Goal: Find specific page/section: Find specific page/section

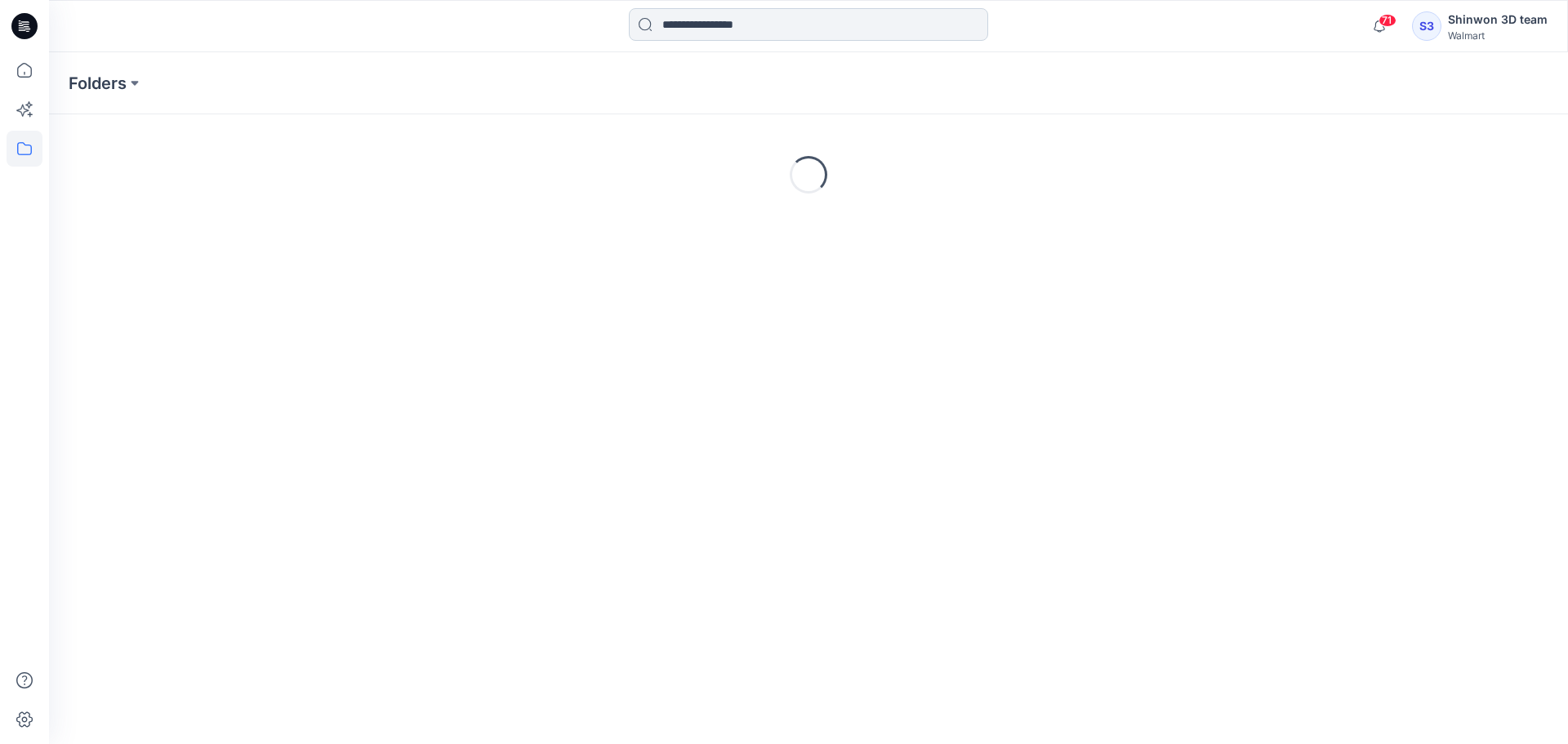
click at [805, 33] on input at bounding box center [808, 24] width 359 height 33
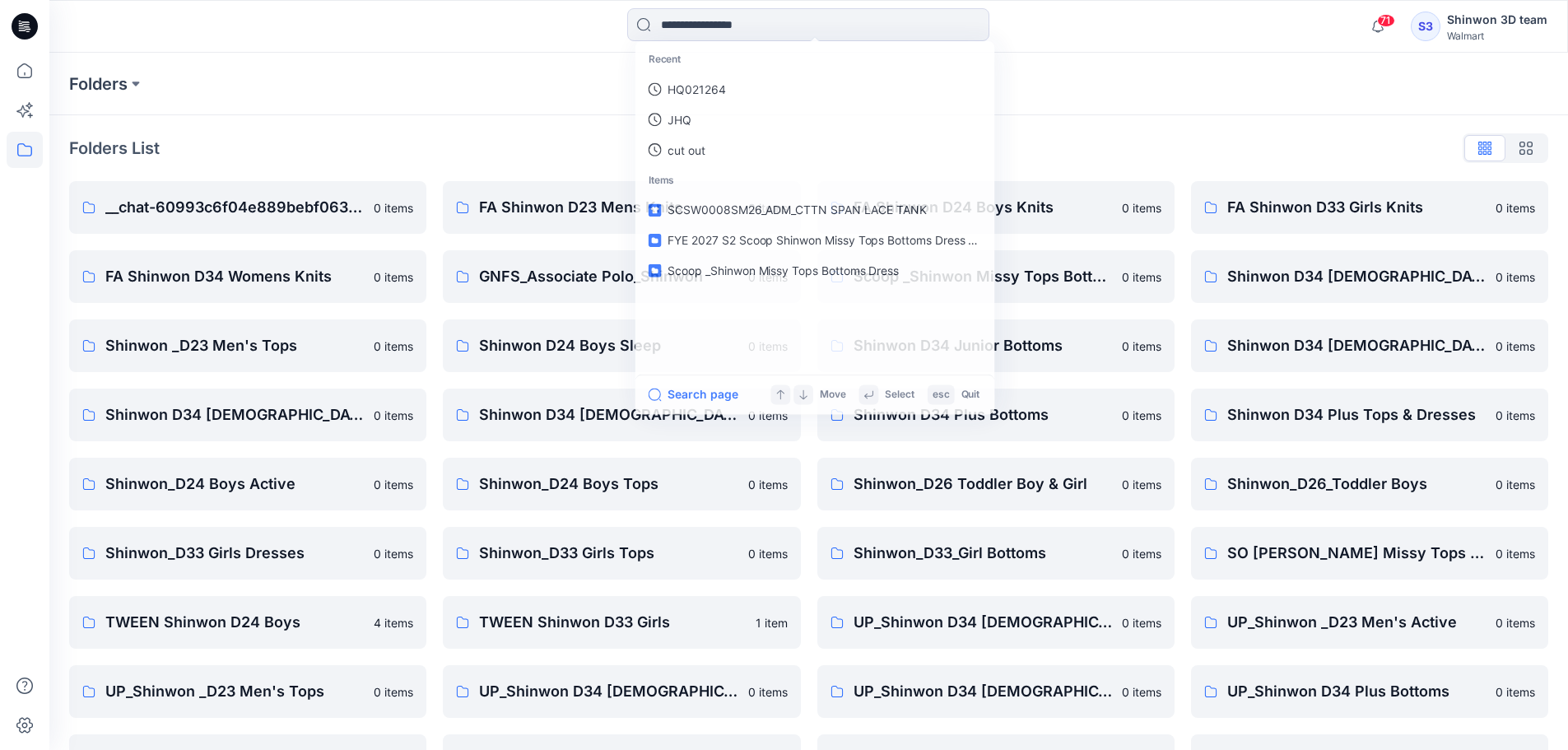
click at [447, 145] on div "Folders List" at bounding box center [808, 148] width 1478 height 27
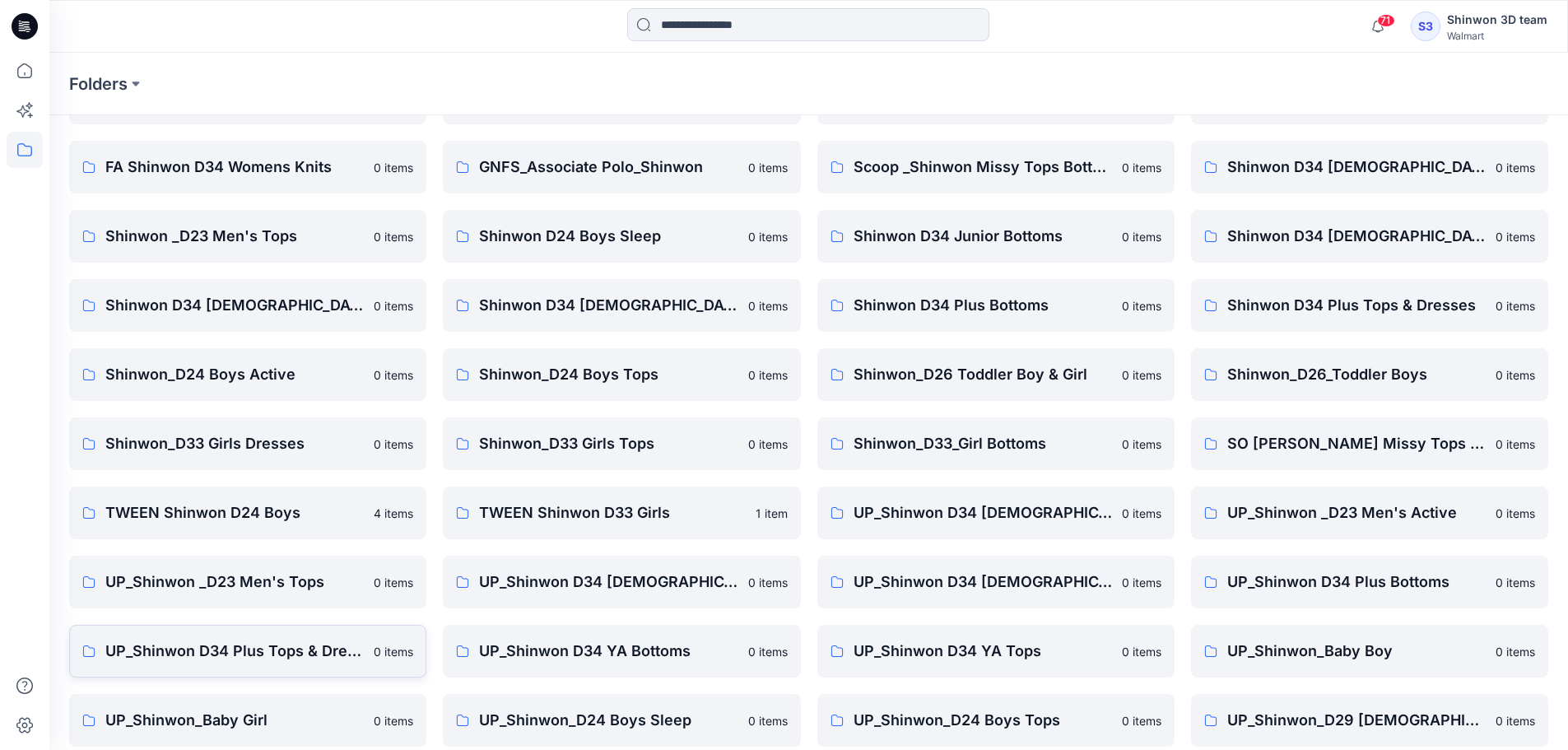
scroll to position [220, 0]
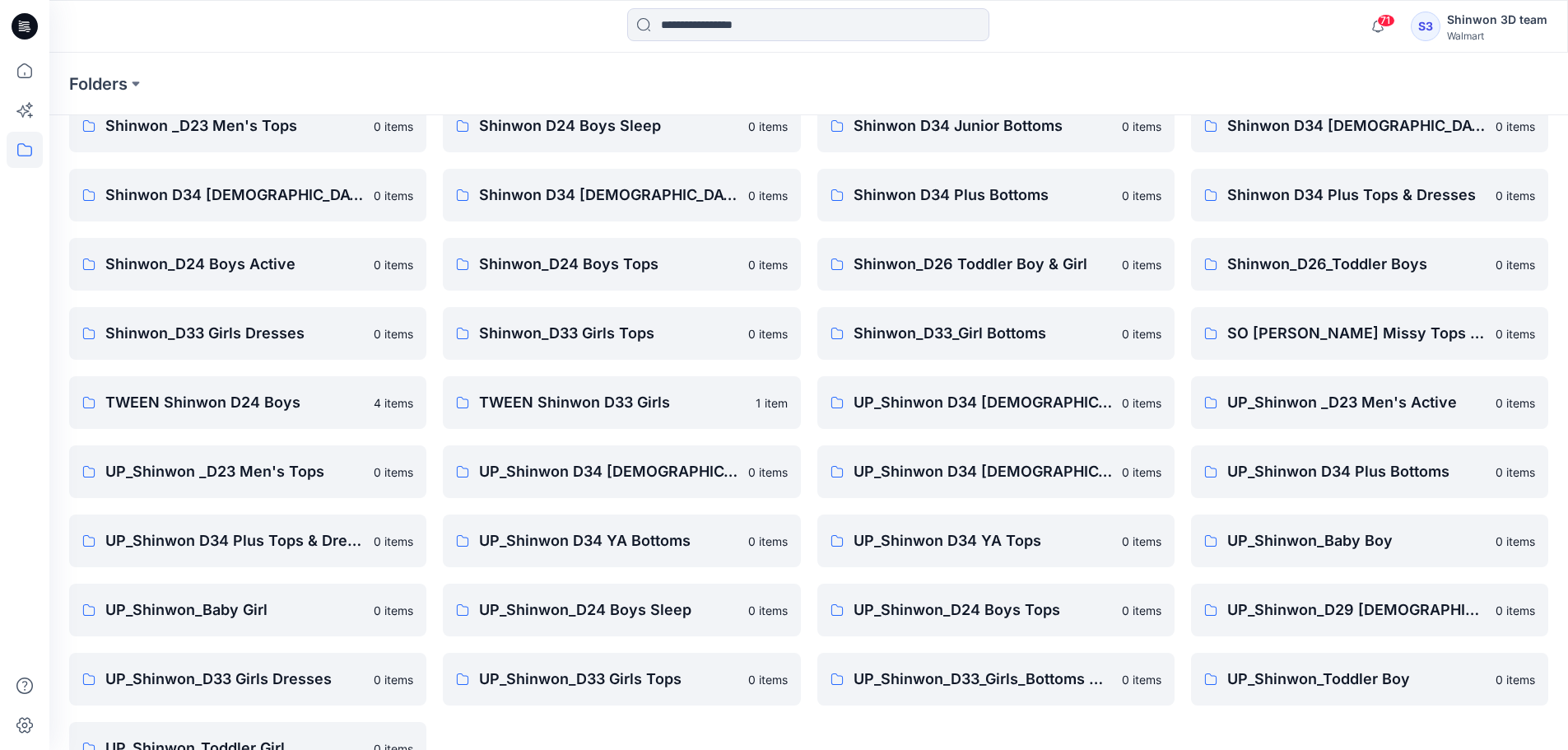
click at [267, 537] on p "UP_Shinwon D34 Plus Tops & Dresses" at bounding box center [235, 541] width 259 height 23
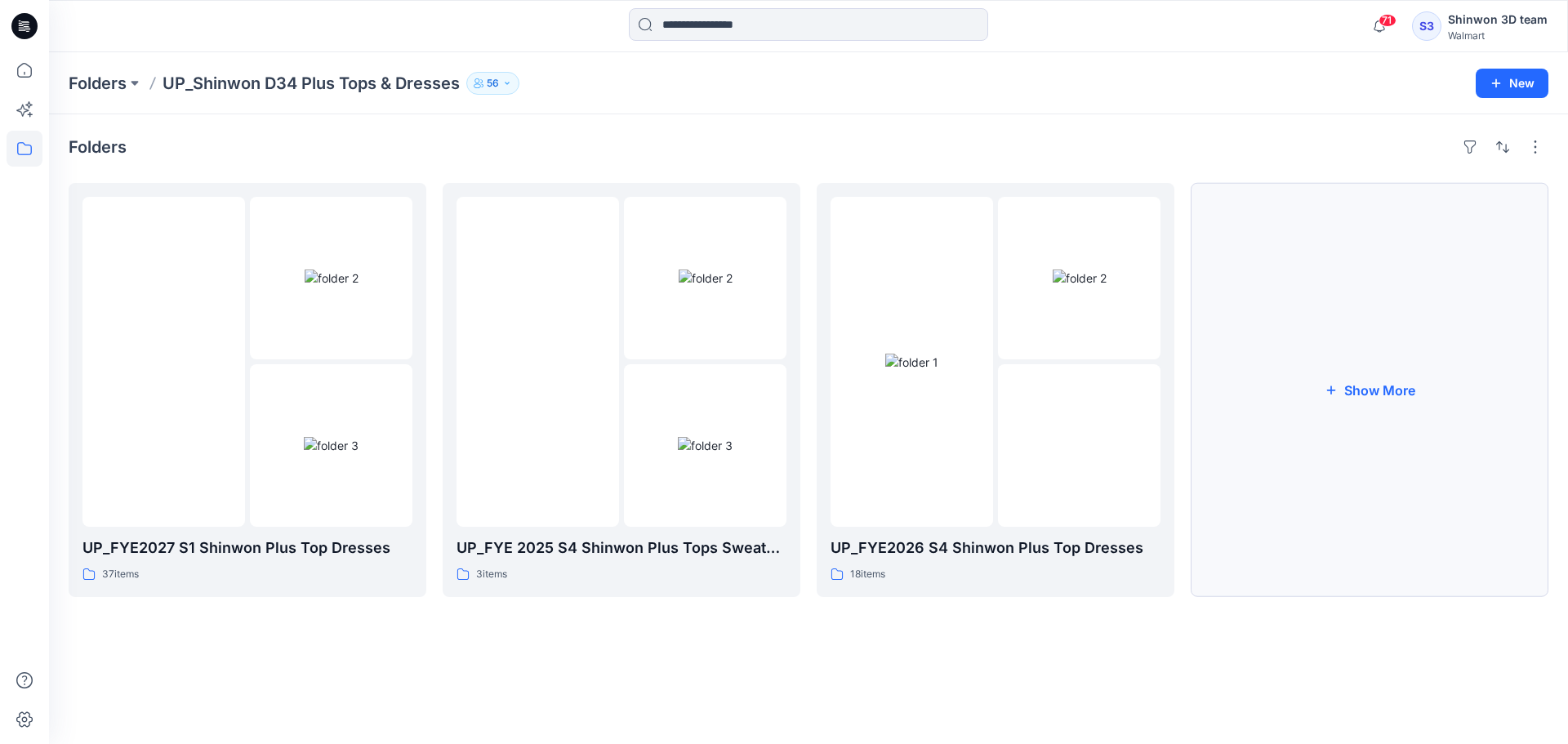
click at [1414, 370] on button "Show More" at bounding box center [1369, 390] width 358 height 414
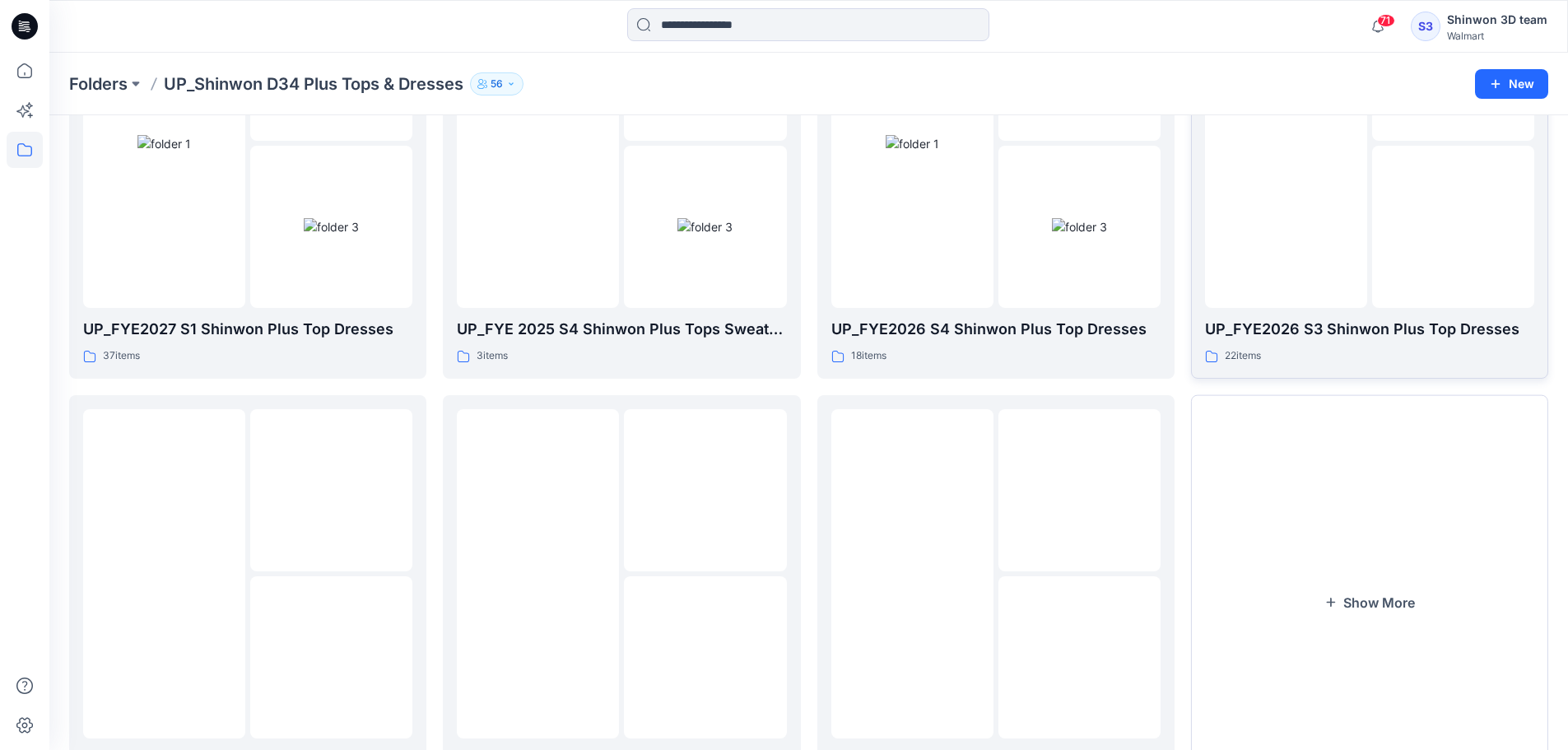
scroll to position [325, 0]
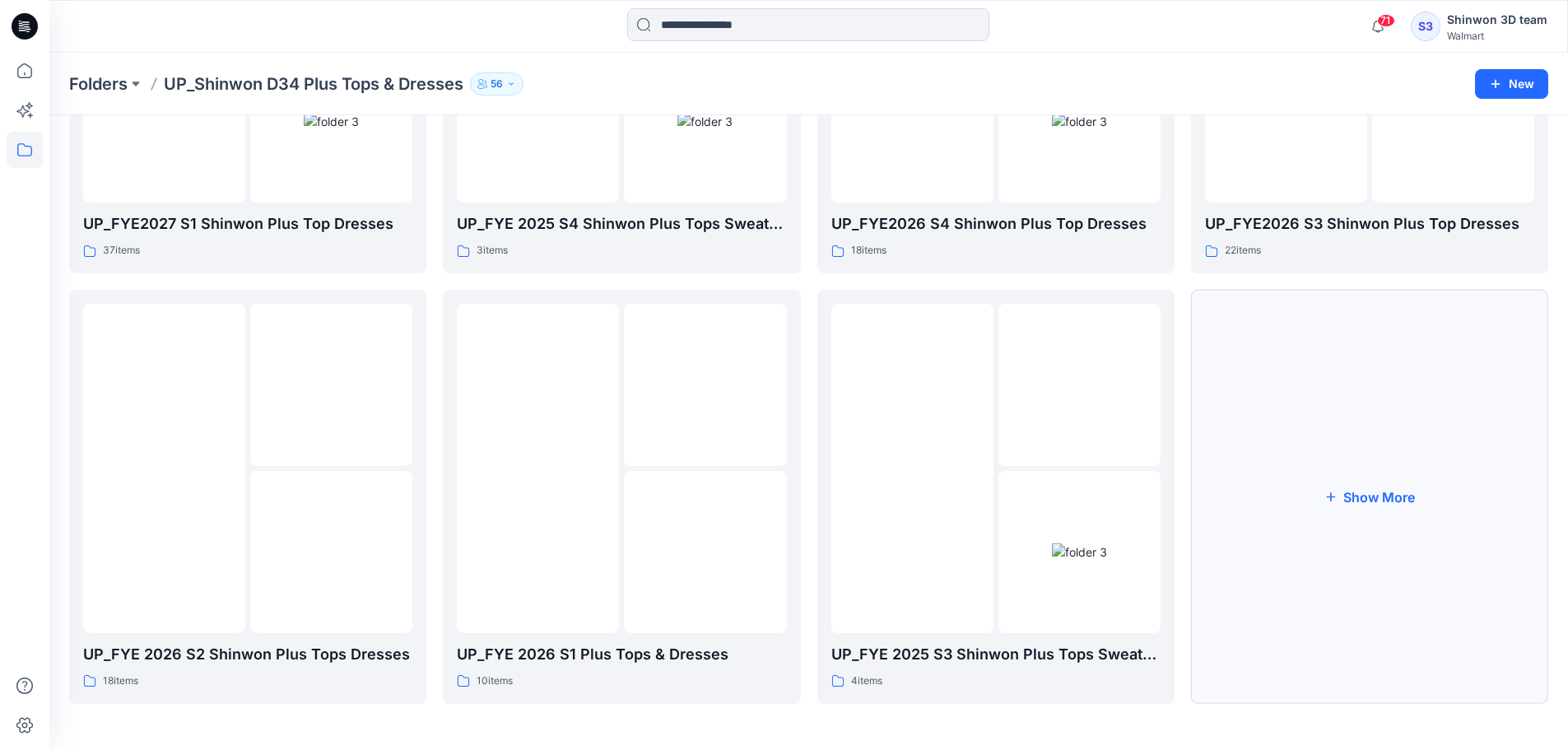
click at [1367, 504] on button "Show More" at bounding box center [1369, 496] width 357 height 414
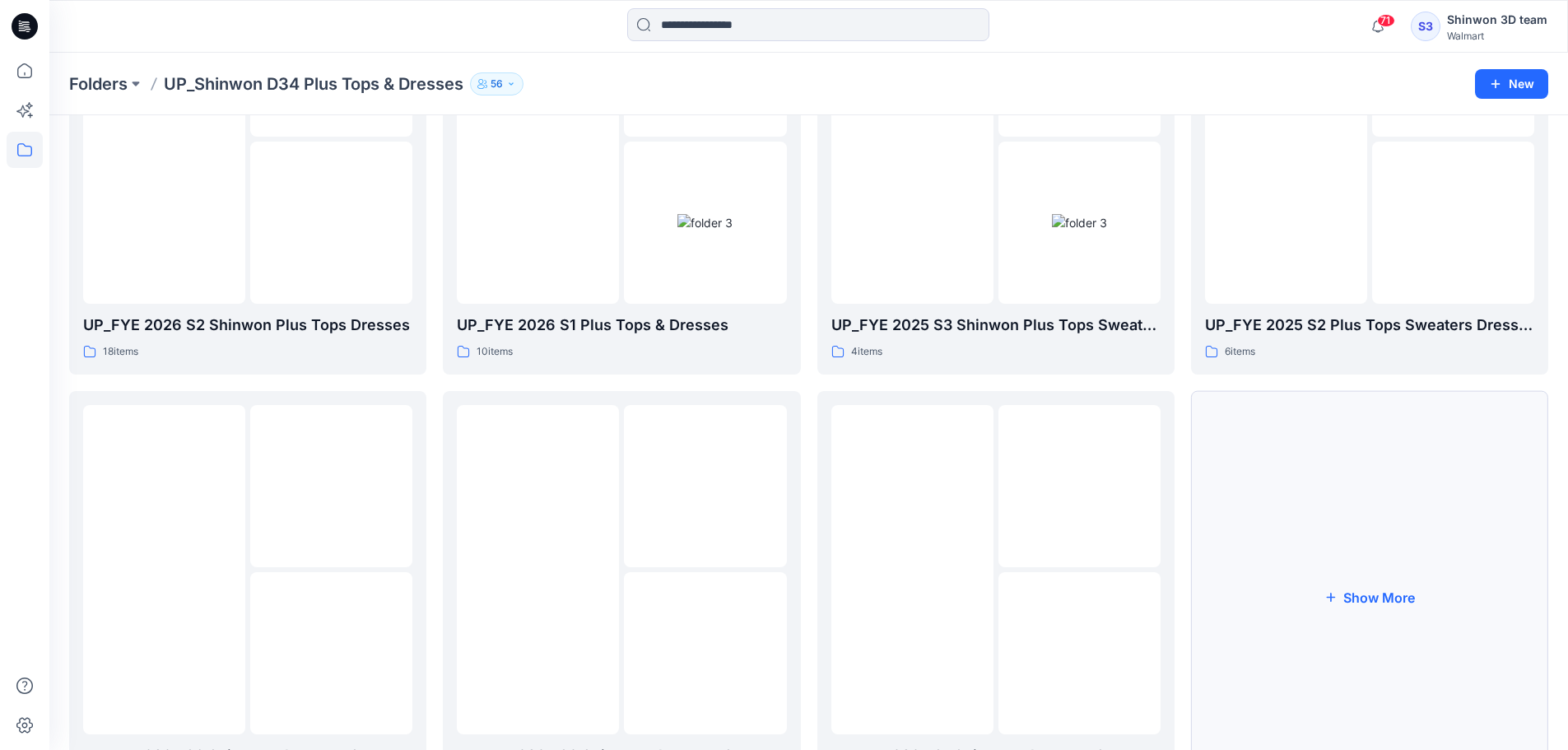
scroll to position [754, 0]
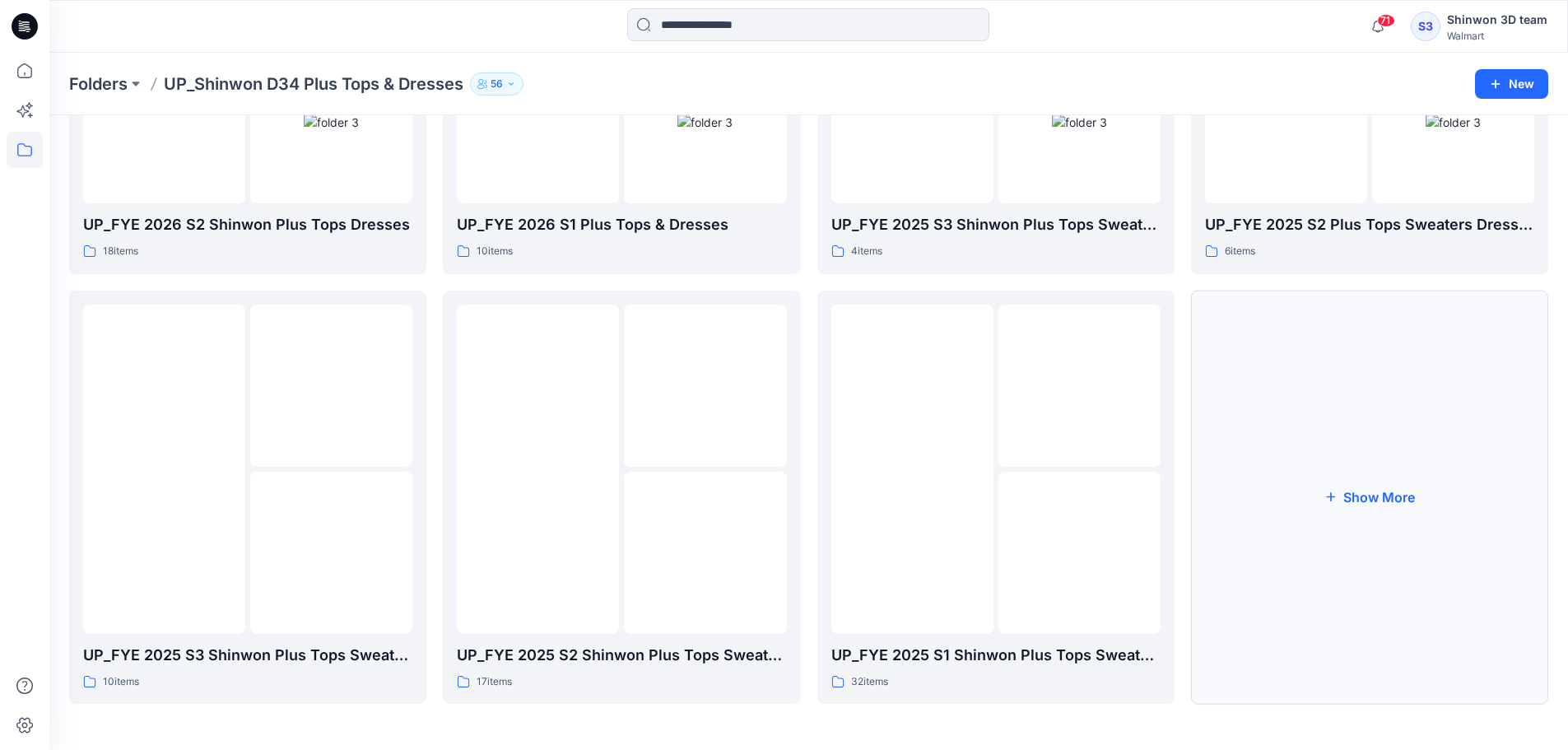
click at [1392, 476] on button "Show More" at bounding box center [1369, 497] width 357 height 414
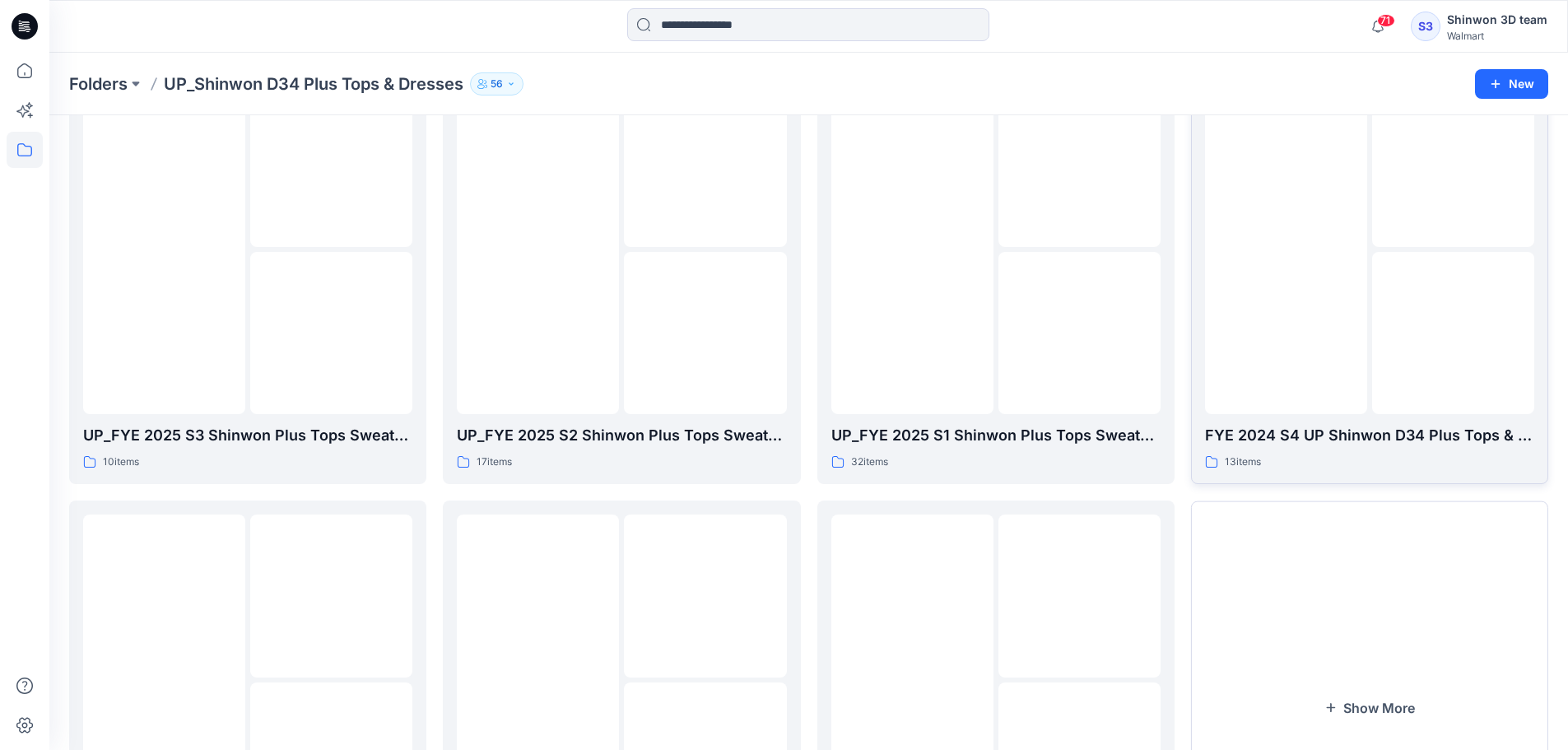
scroll to position [1185, 0]
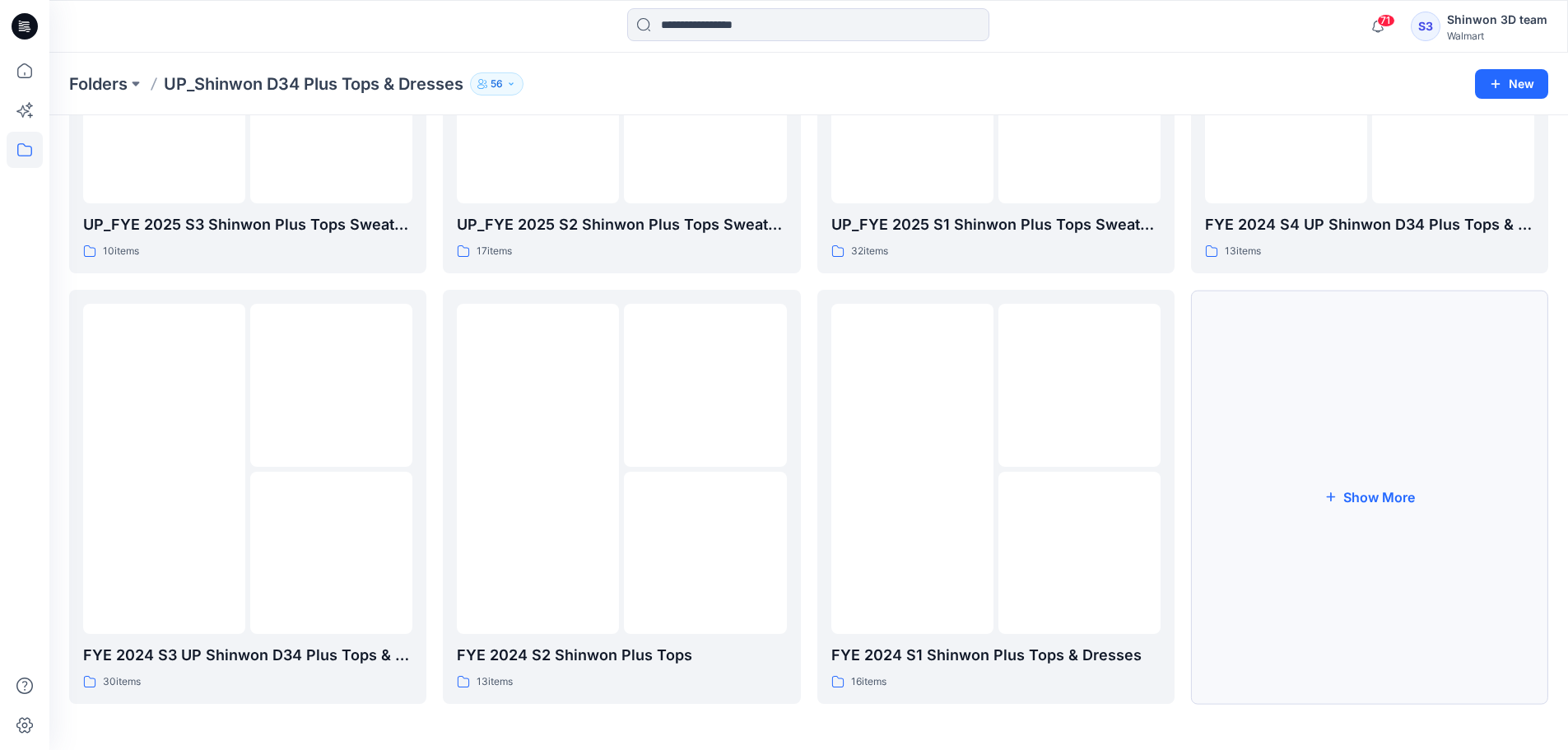
click at [1372, 473] on button "Show More" at bounding box center [1369, 496] width 357 height 414
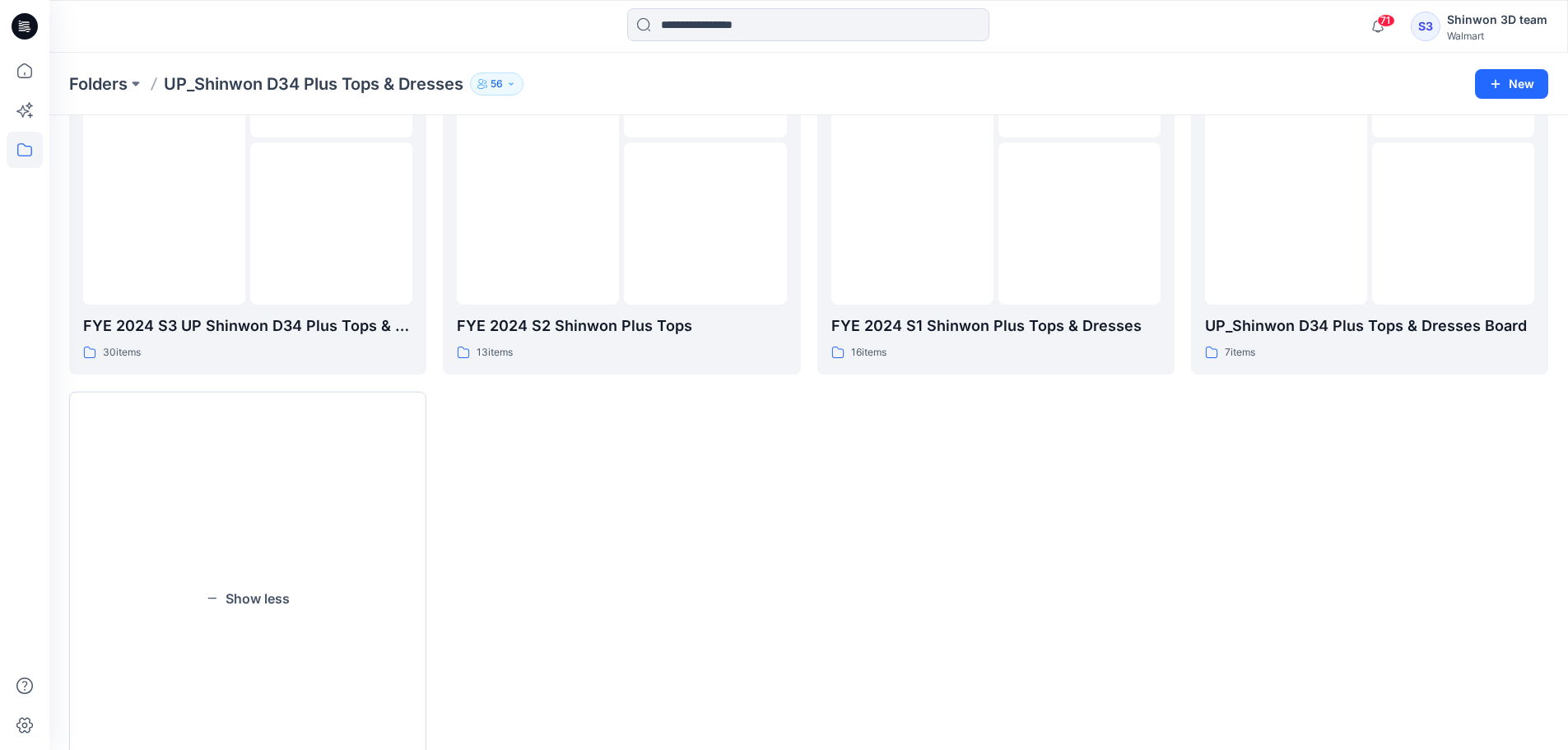
scroll to position [1615, 0]
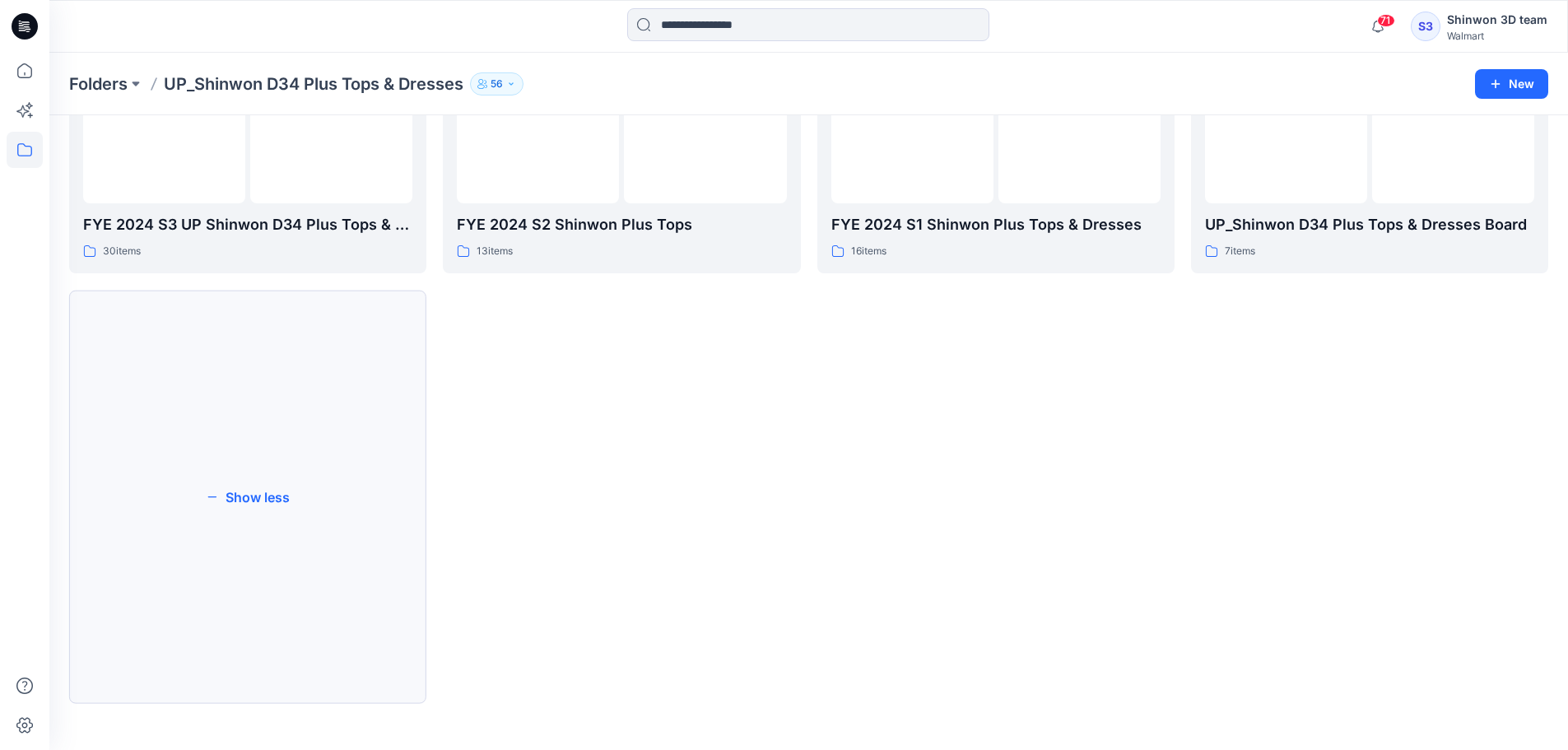
click at [279, 496] on button "Show less" at bounding box center [247, 496] width 357 height 414
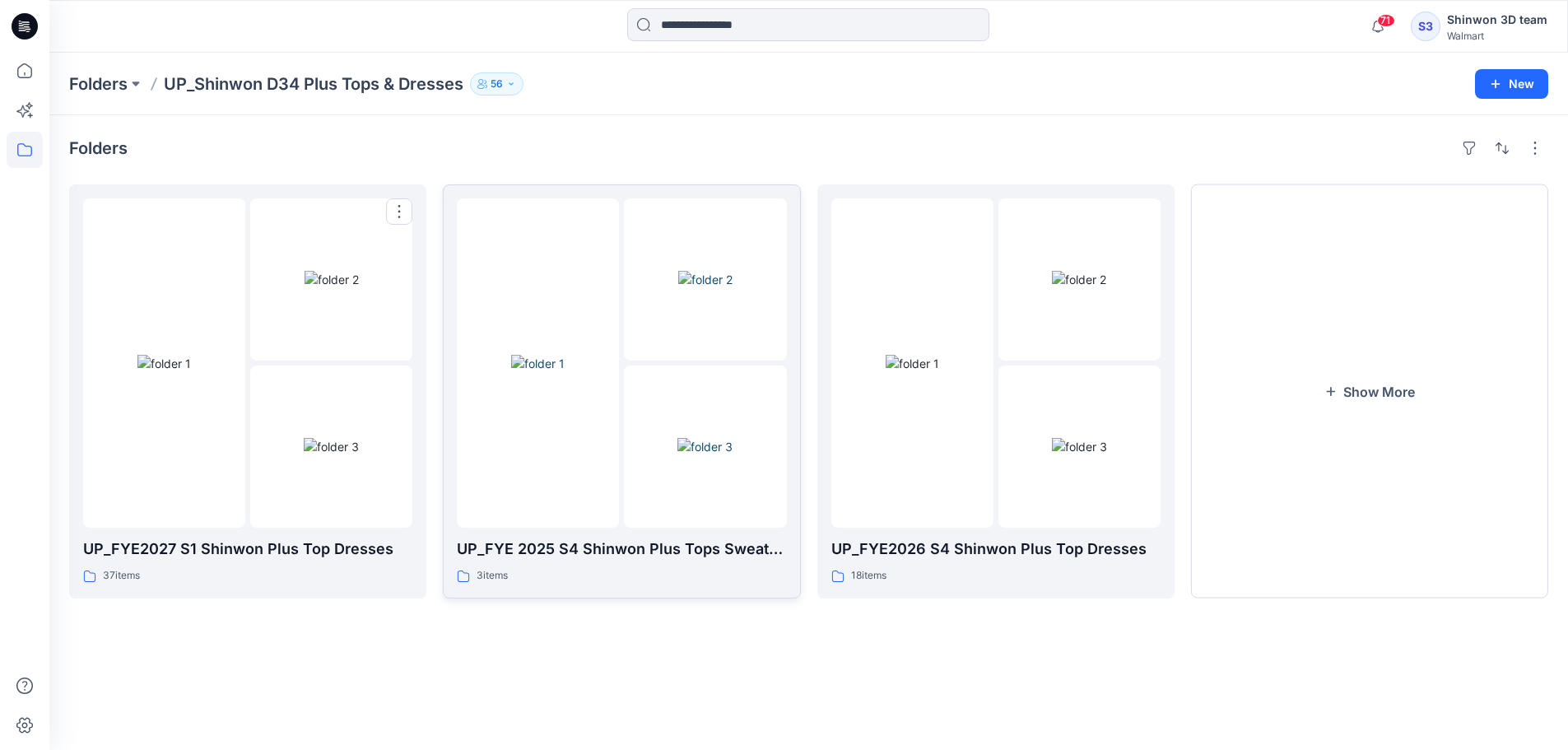
scroll to position [0, 0]
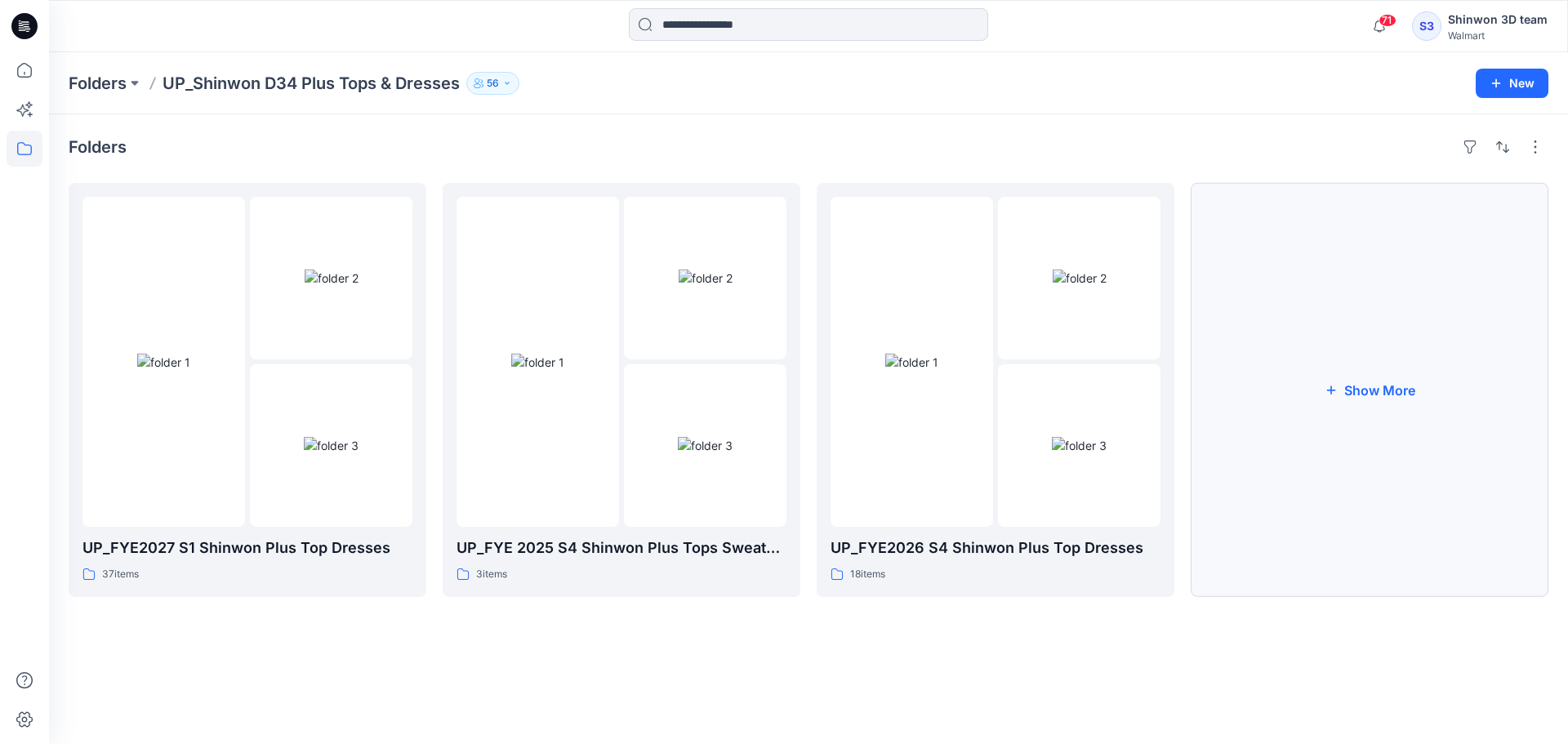
click at [1331, 508] on button "Show More" at bounding box center [1369, 390] width 358 height 414
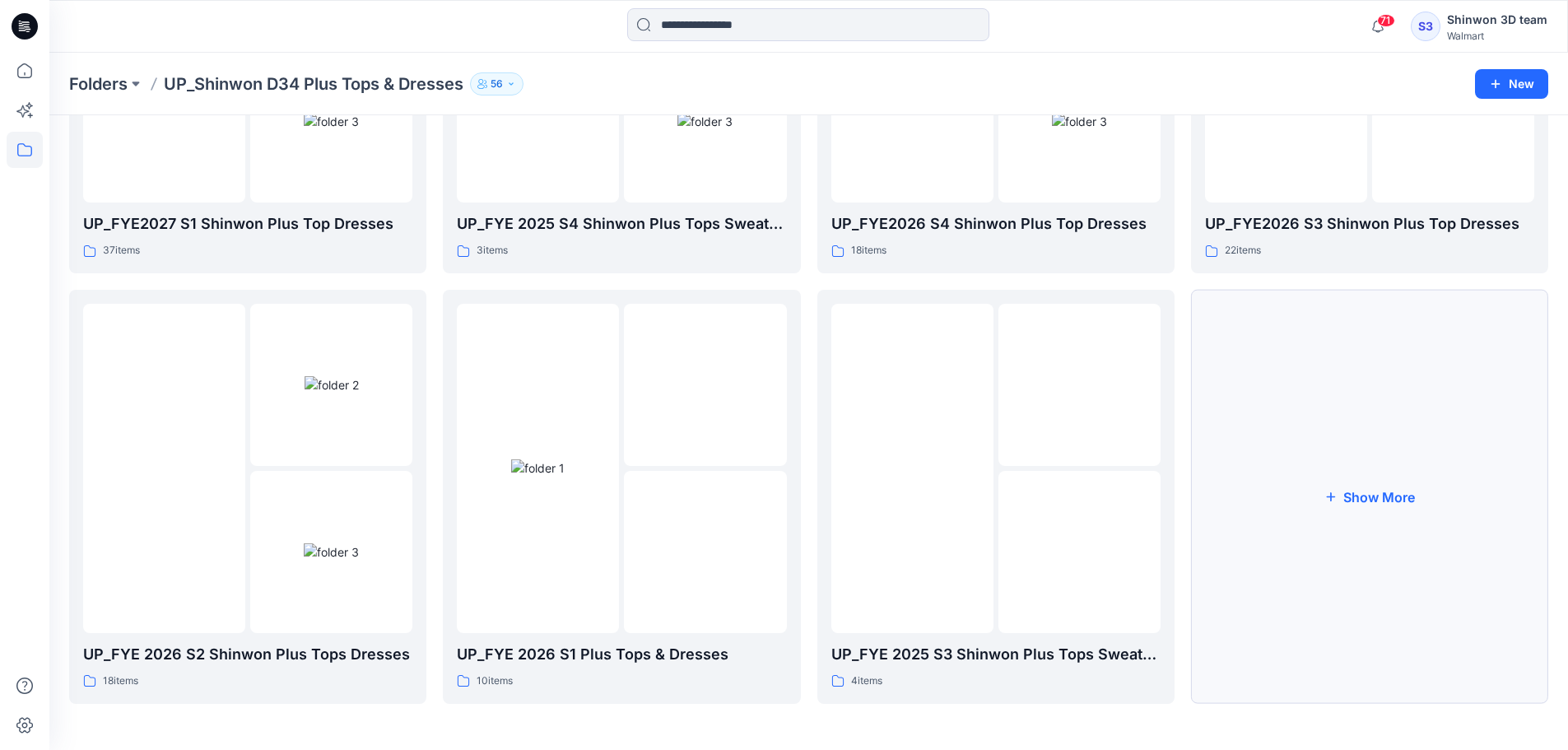
click at [1360, 527] on button "Show More" at bounding box center [1369, 496] width 357 height 414
click at [1385, 514] on button "Show More" at bounding box center [1369, 497] width 357 height 414
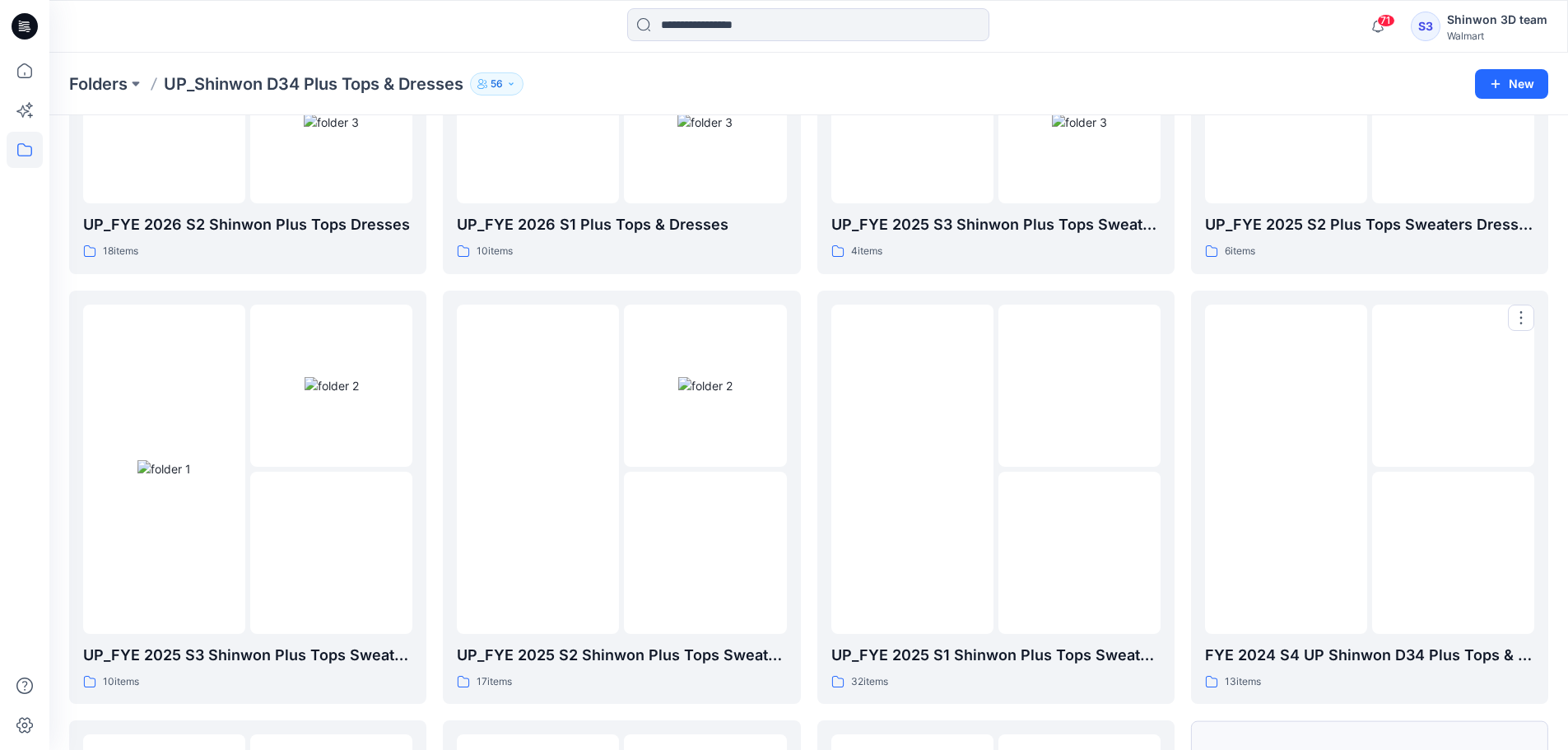
scroll to position [1185, 0]
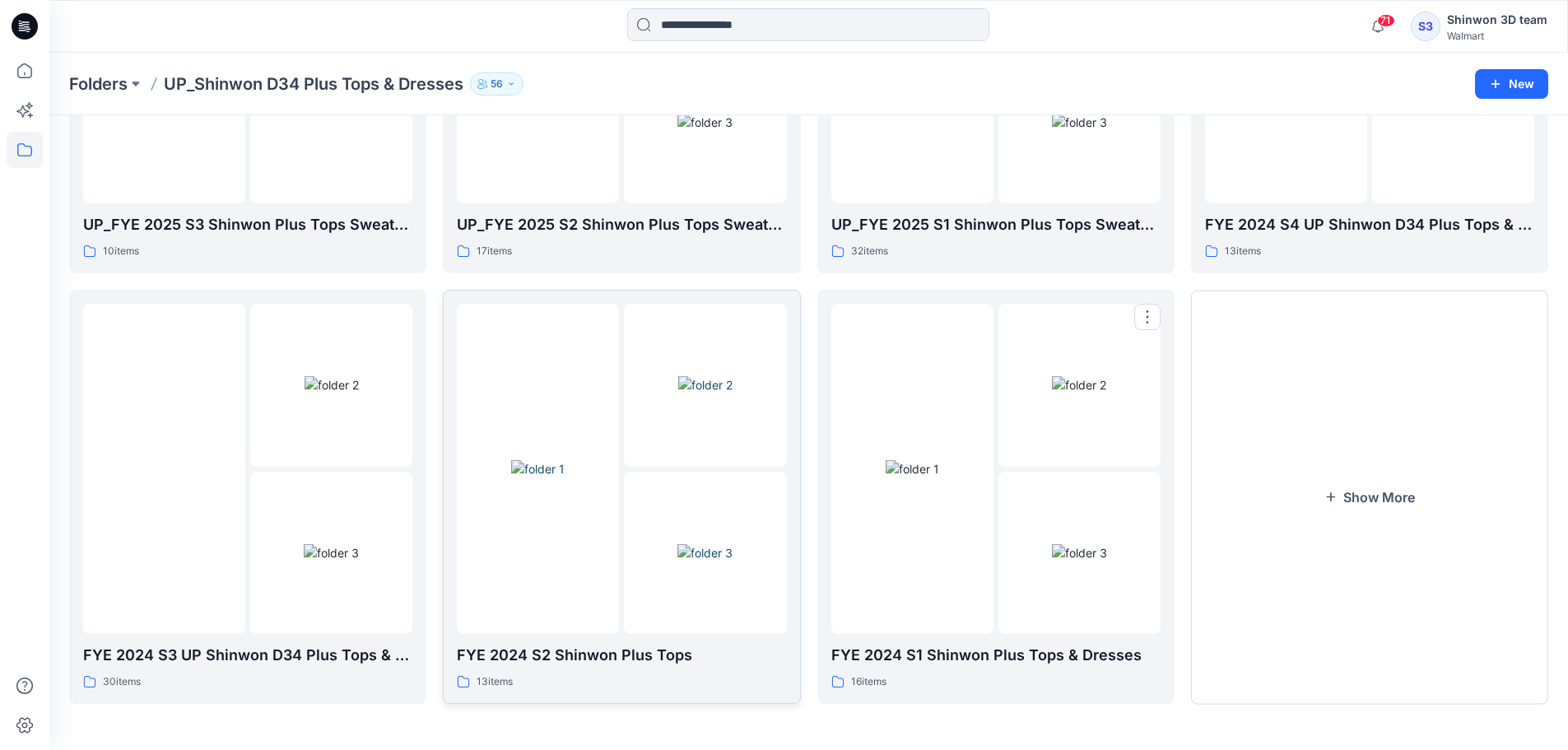
click at [701, 394] on img at bounding box center [705, 384] width 54 height 17
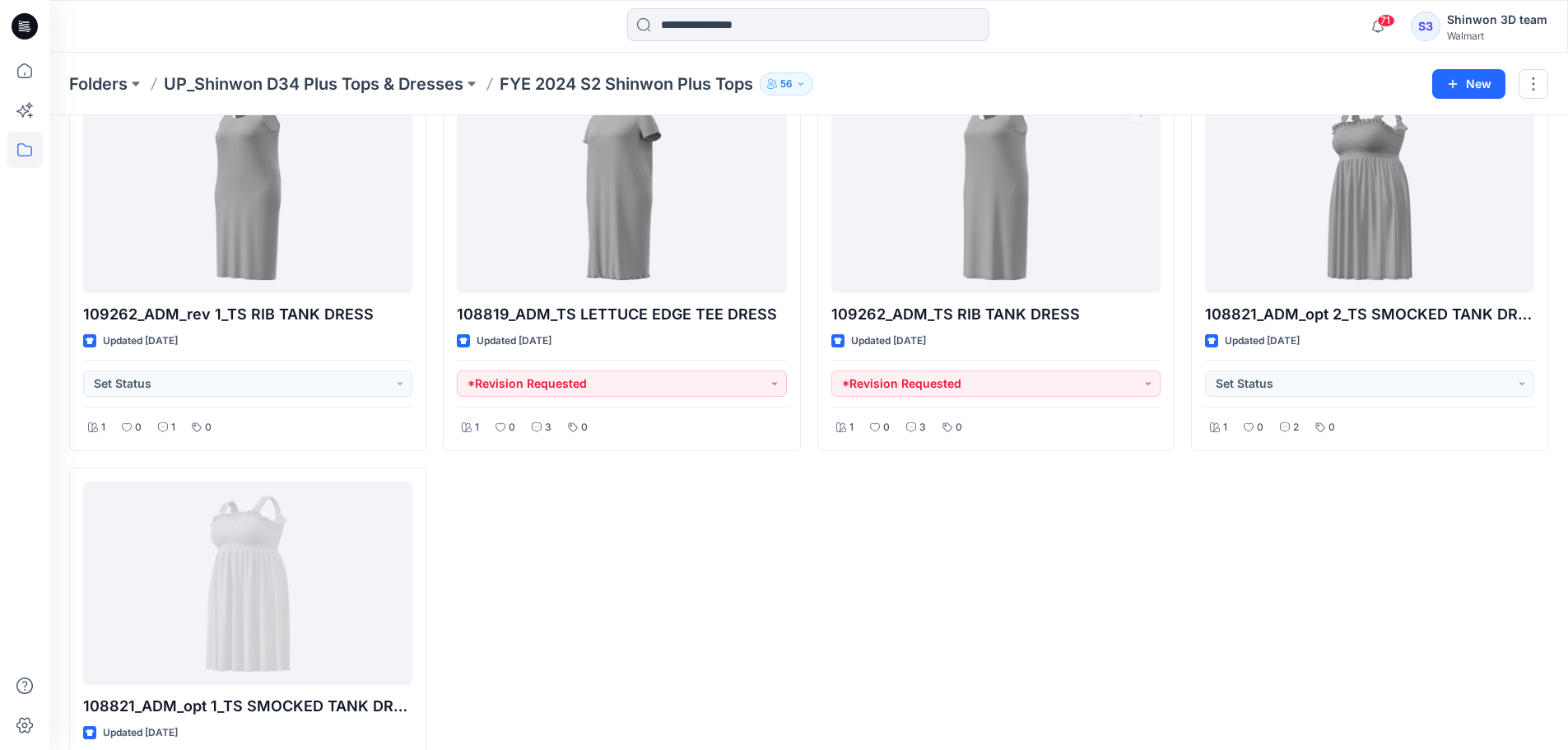
scroll to position [1004, 0]
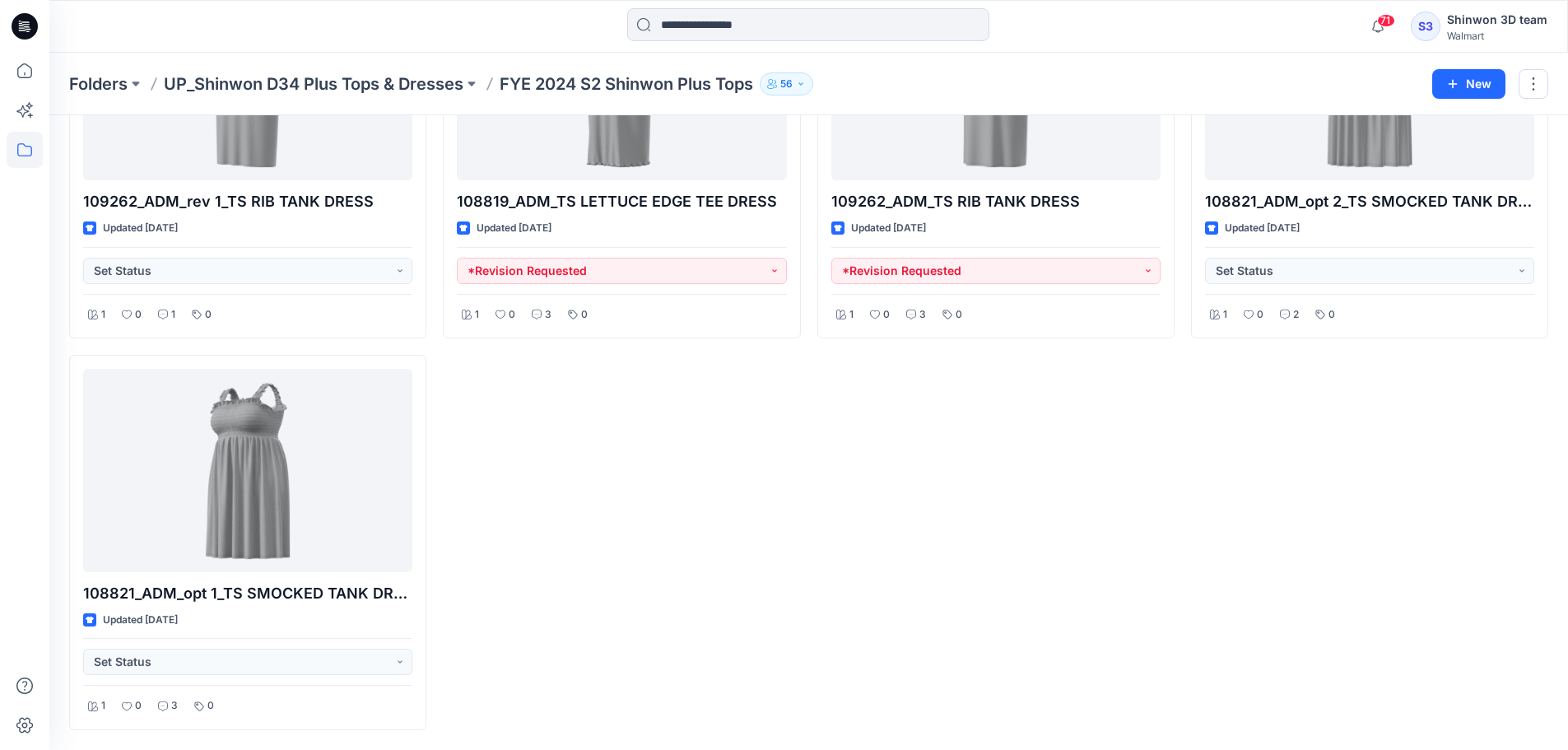
drag, startPoint x: 824, startPoint y: 442, endPoint x: 827, endPoint y: 456, distance: 14.3
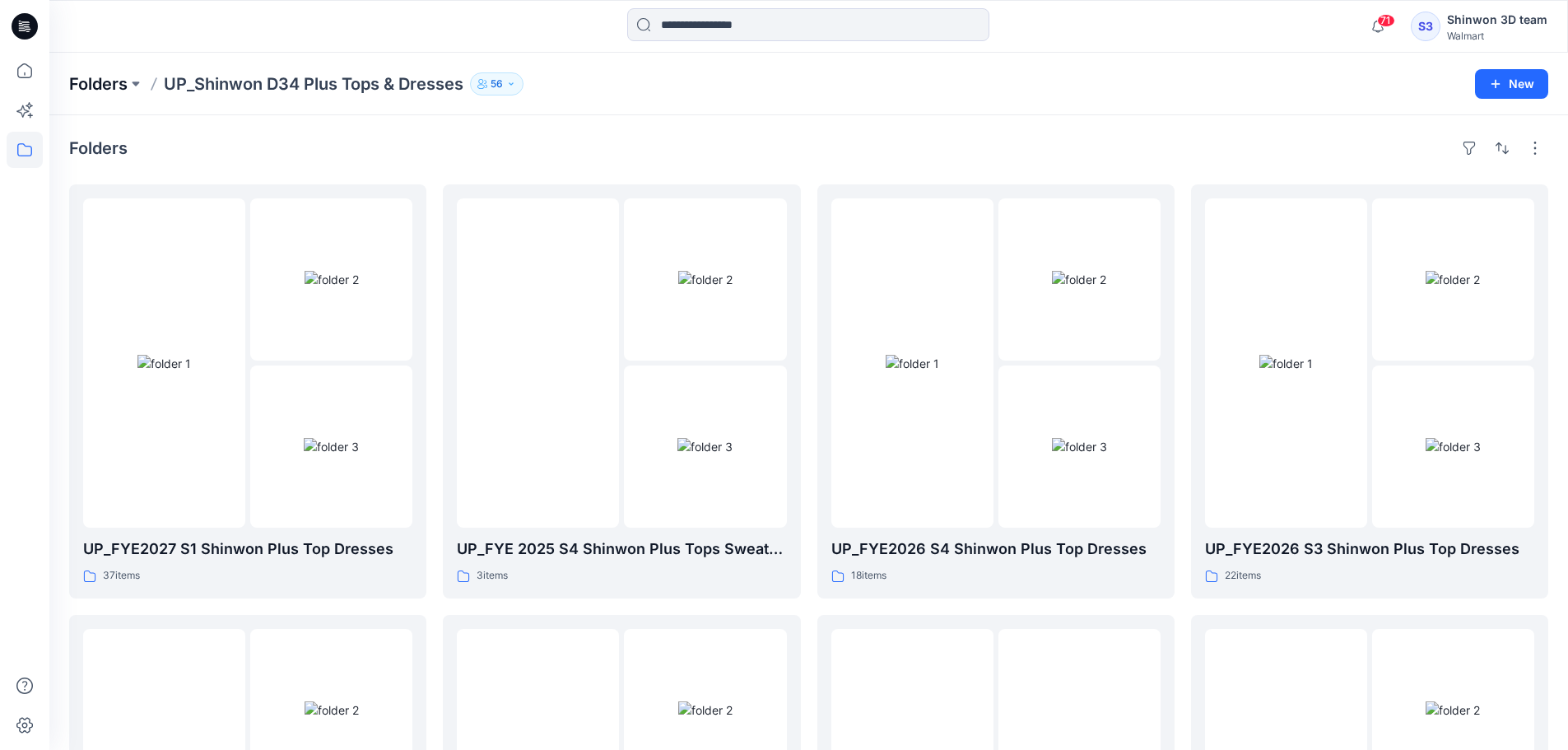
click at [109, 73] on p "Folders" at bounding box center [98, 84] width 59 height 23
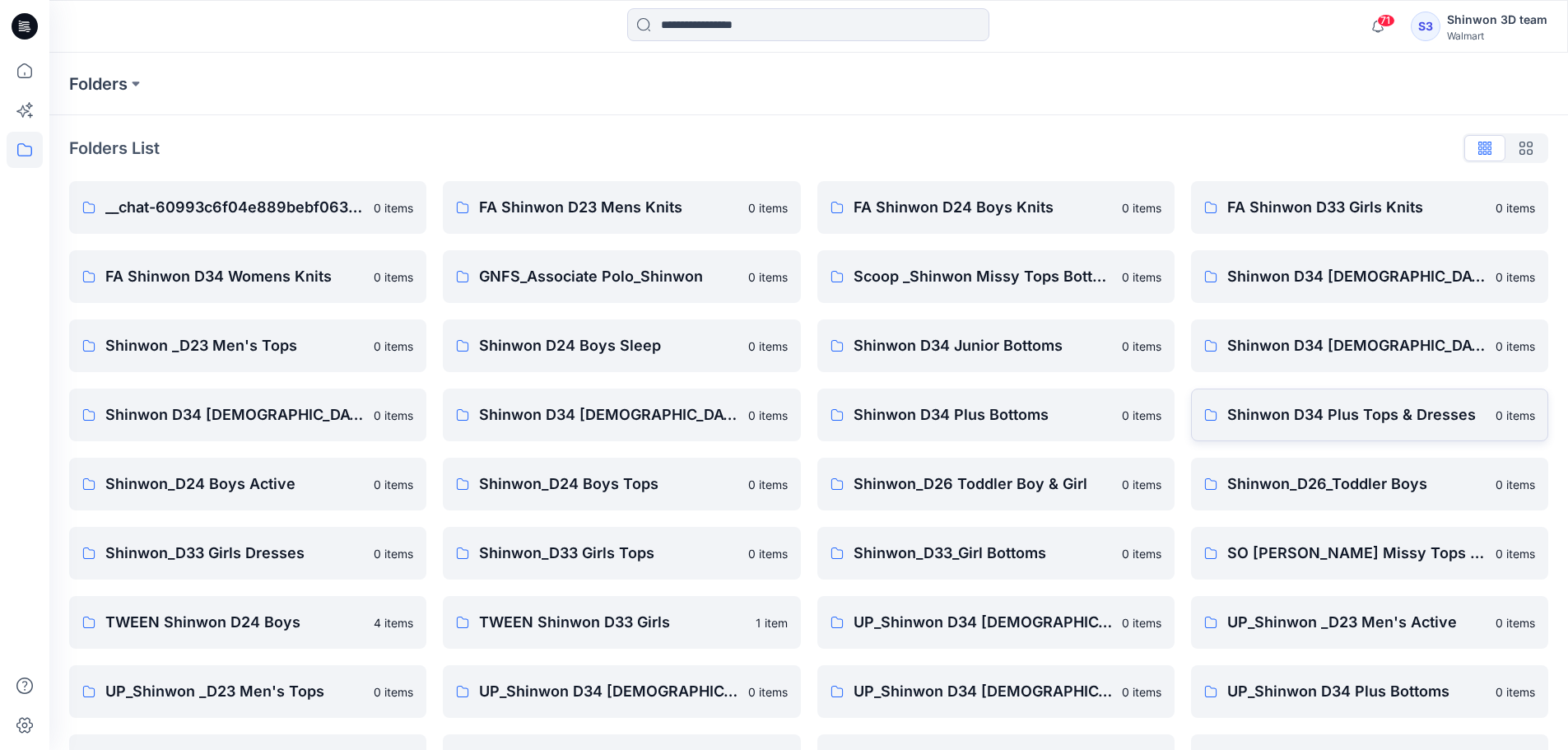
click at [1361, 422] on p "Shinwon D34 Plus Tops & Dresses" at bounding box center [1356, 415] width 259 height 23
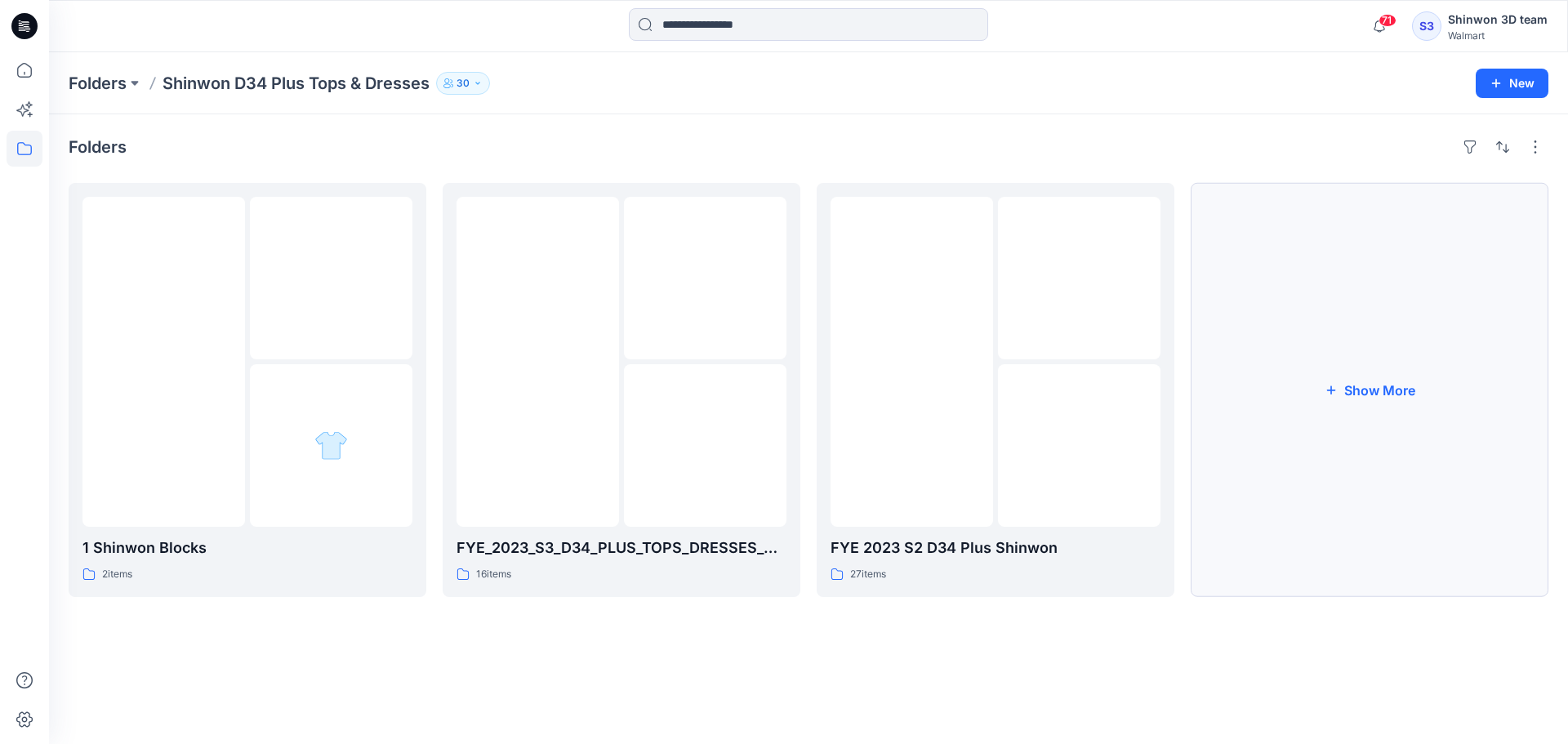
click at [1334, 462] on button "Show More" at bounding box center [1369, 390] width 358 height 414
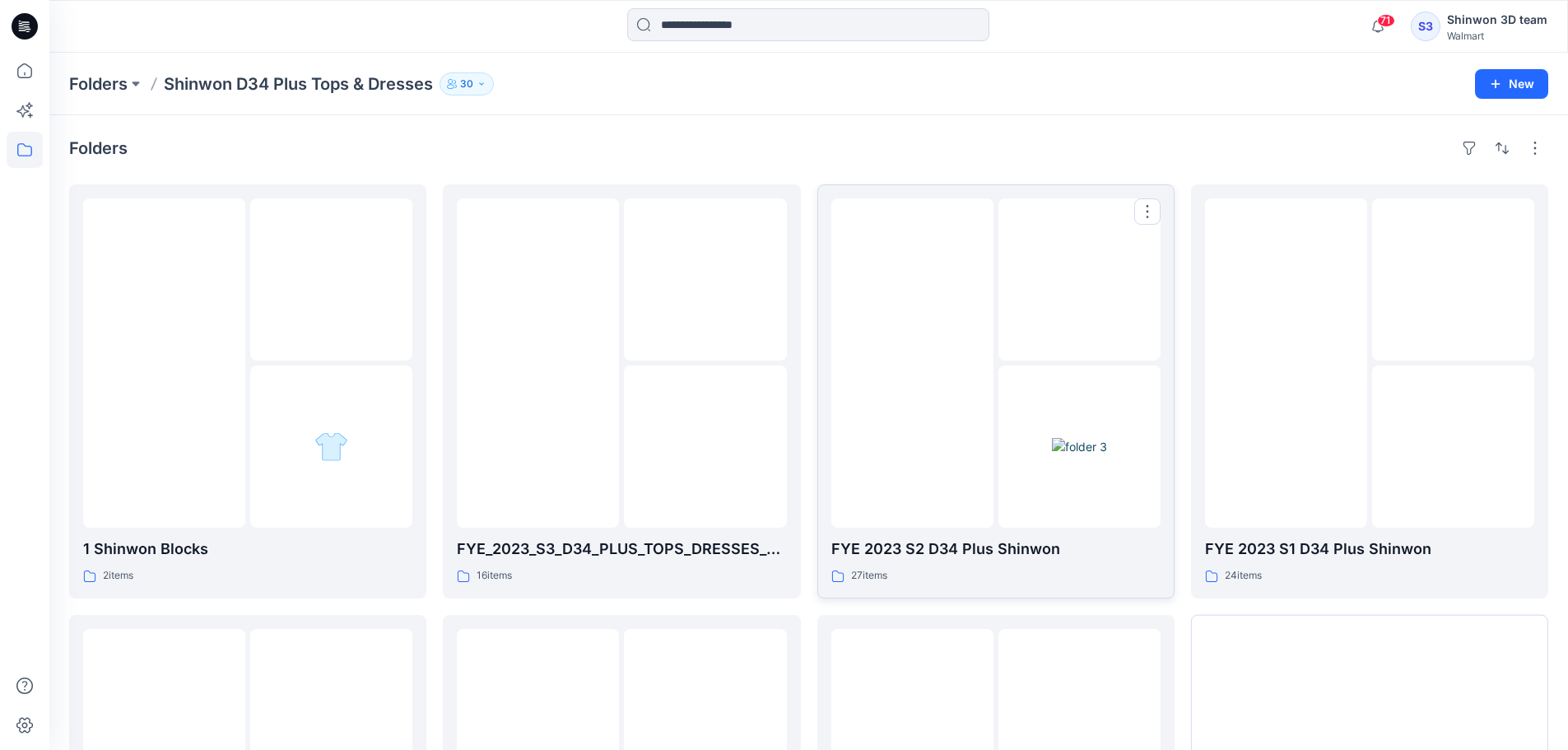
click at [1088, 569] on div "27 items" at bounding box center [995, 575] width 329 height 17
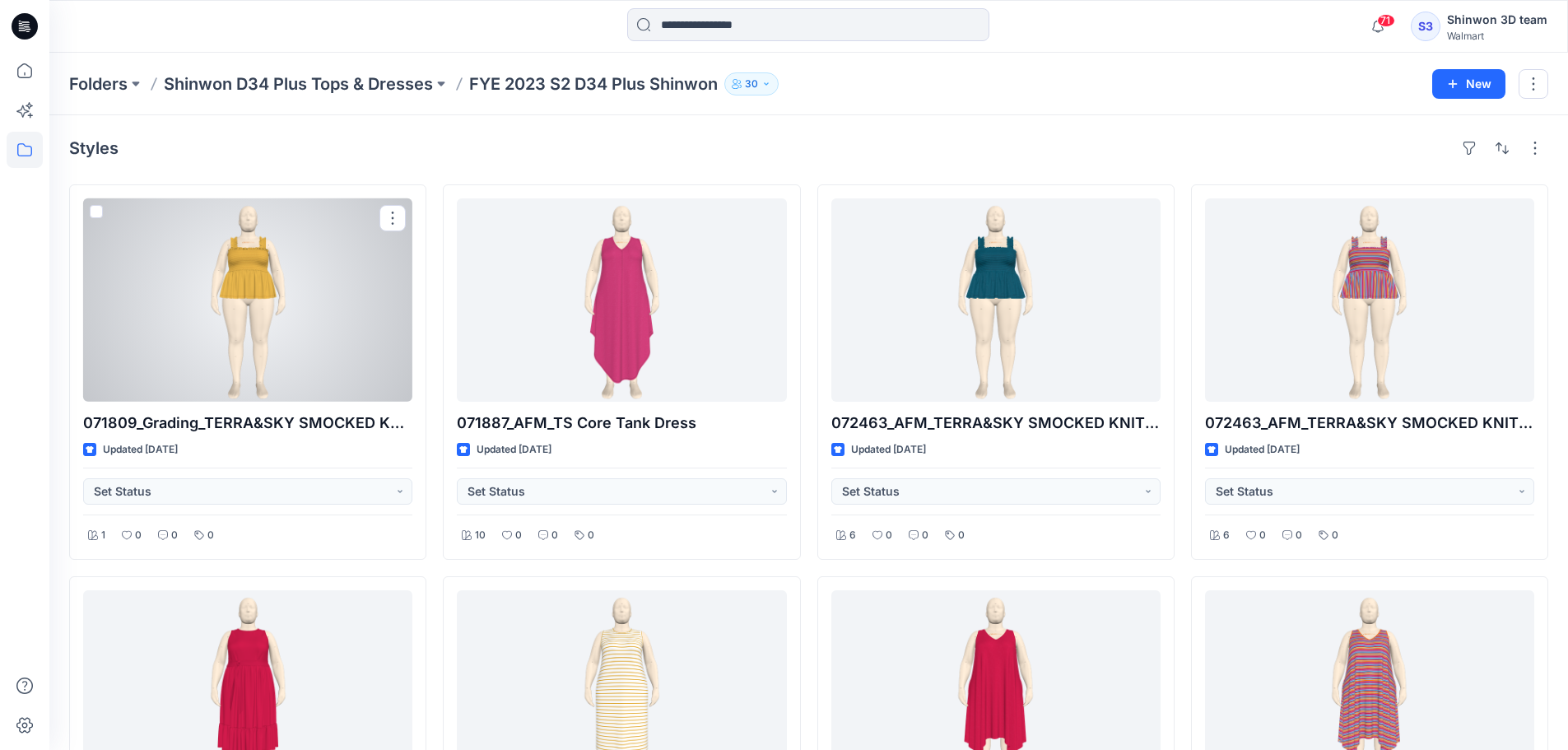
click at [324, 305] on div at bounding box center [247, 300] width 329 height 203
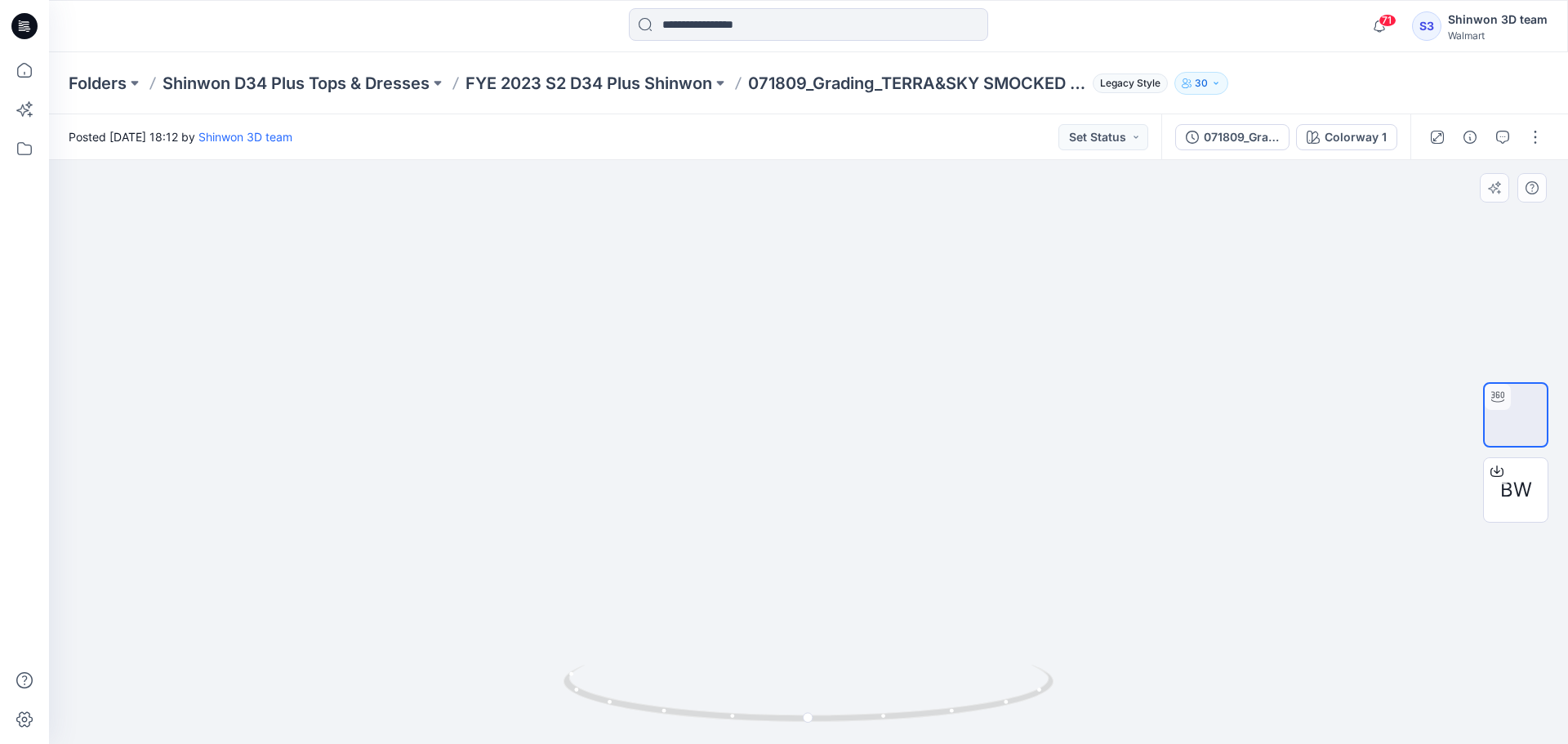
drag, startPoint x: 797, startPoint y: 294, endPoint x: 804, endPoint y: 497, distance: 203.1
